Goal: Information Seeking & Learning: Find specific fact

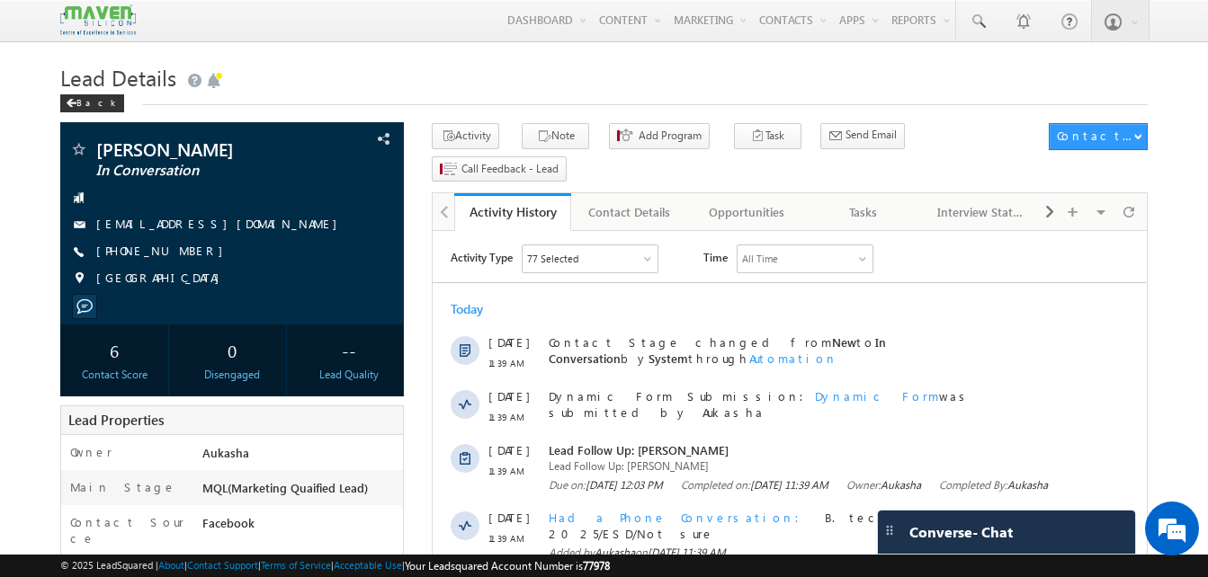
click at [757, 59] on h1 "Lead Details" at bounding box center [603, 75] width 1087 height 35
click at [110, 78] on span "Lead Details" at bounding box center [118, 77] width 116 height 29
click at [546, 78] on h1 "Lead Details" at bounding box center [603, 75] width 1087 height 35
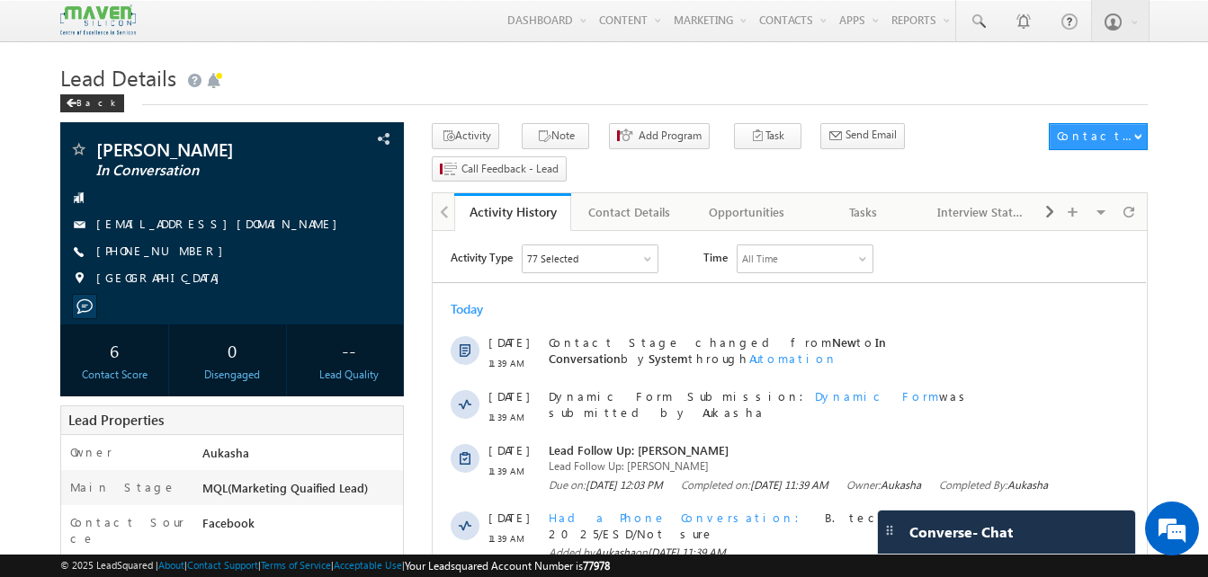
click at [478, 99] on div "Back" at bounding box center [603, 100] width 1087 height 12
click at [292, 105] on div "Back" at bounding box center [603, 100] width 1087 height 12
